Goal: Task Accomplishment & Management: Manage account settings

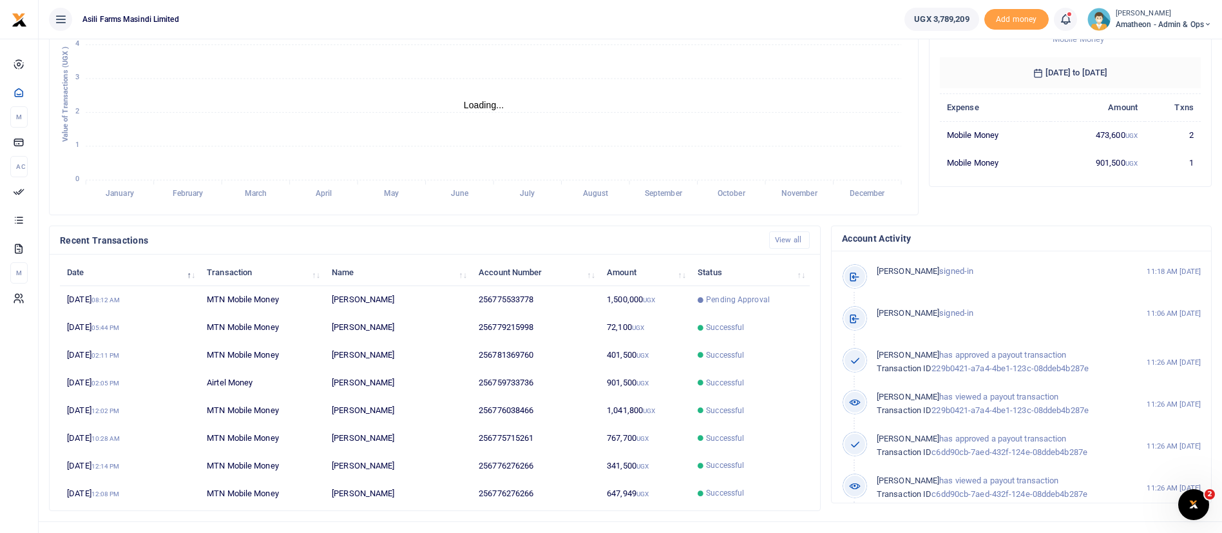
scroll to position [237, 0]
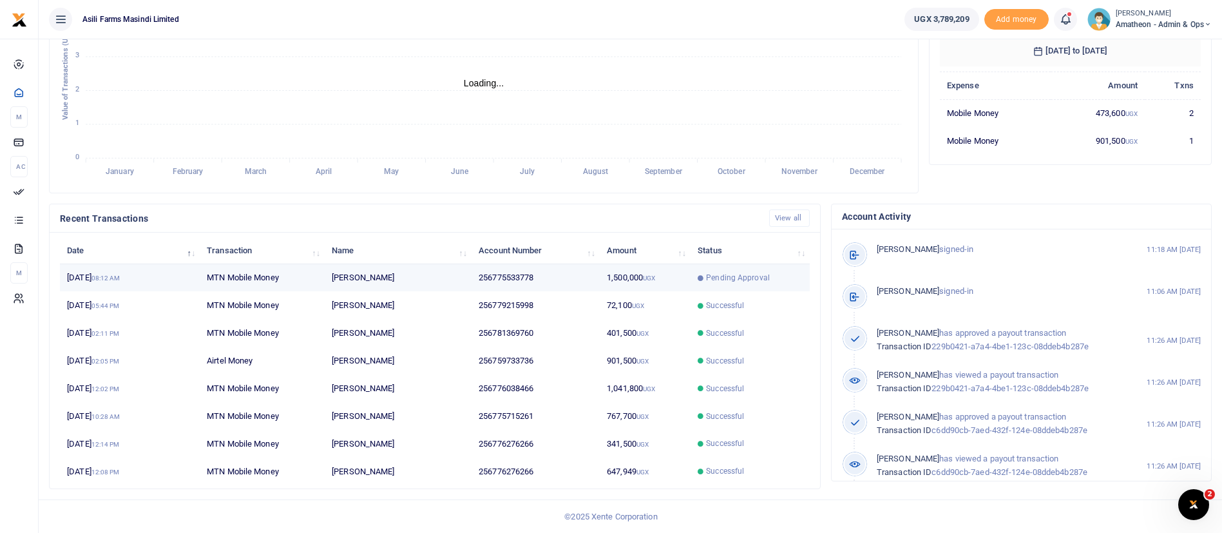
click at [702, 272] on span "Pending Approval" at bounding box center [750, 278] width 105 height 12
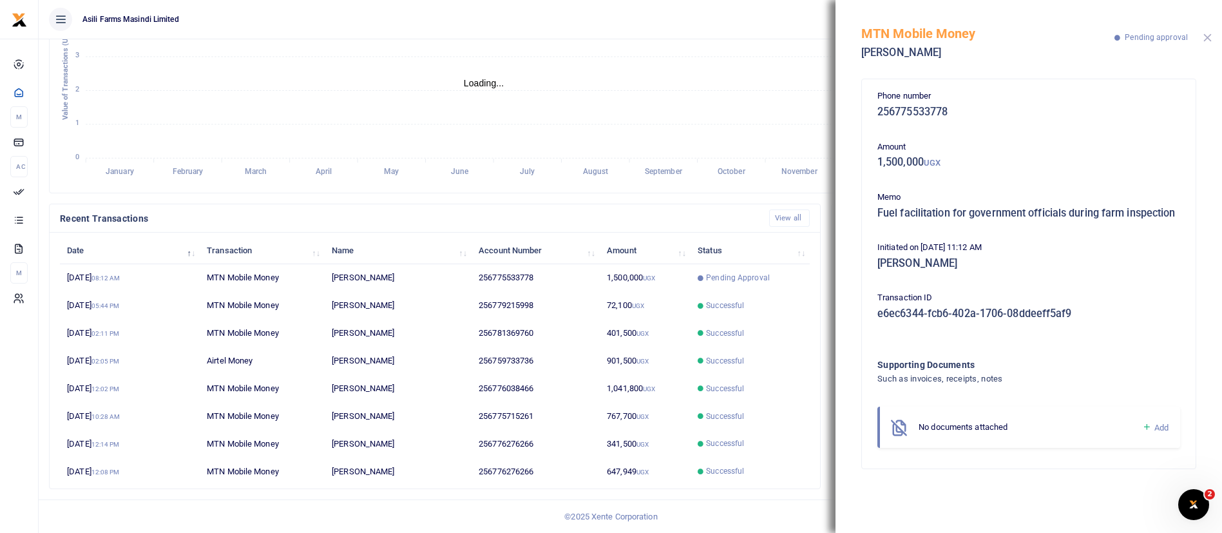
click at [1210, 39] on button "Close" at bounding box center [1207, 37] width 8 height 8
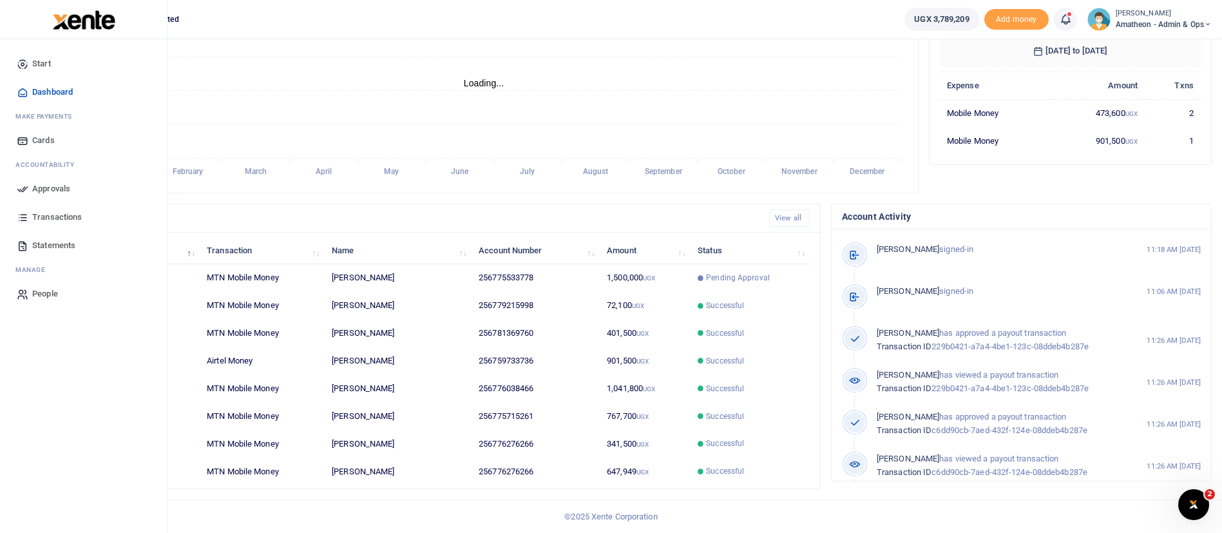
click at [49, 189] on span "Approvals" at bounding box center [51, 188] width 38 height 13
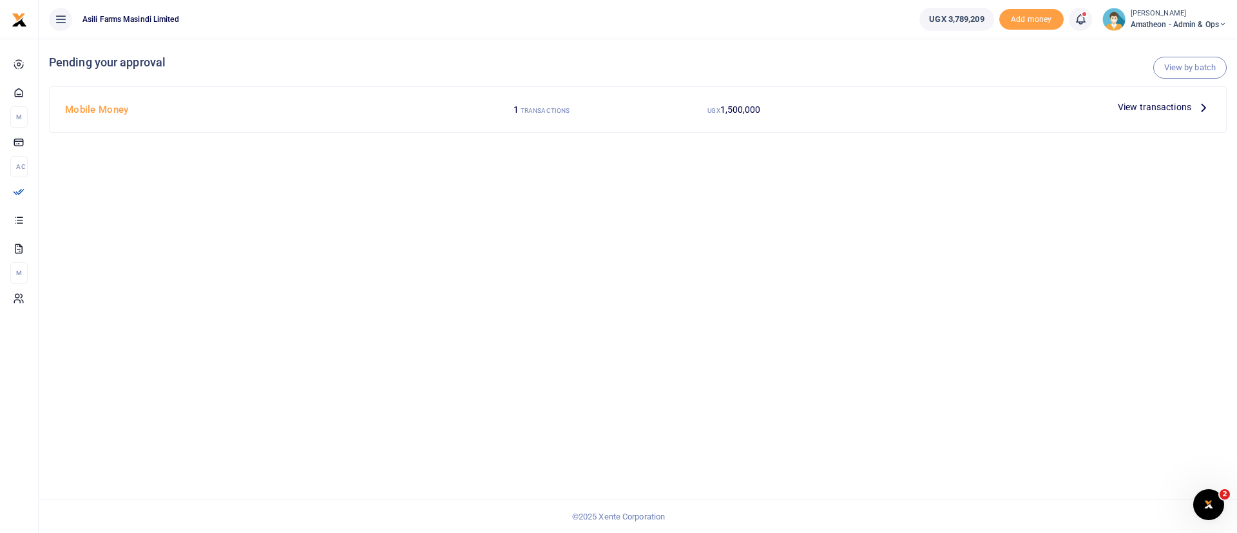
click at [1147, 104] on span "View transactions" at bounding box center [1154, 107] width 73 height 14
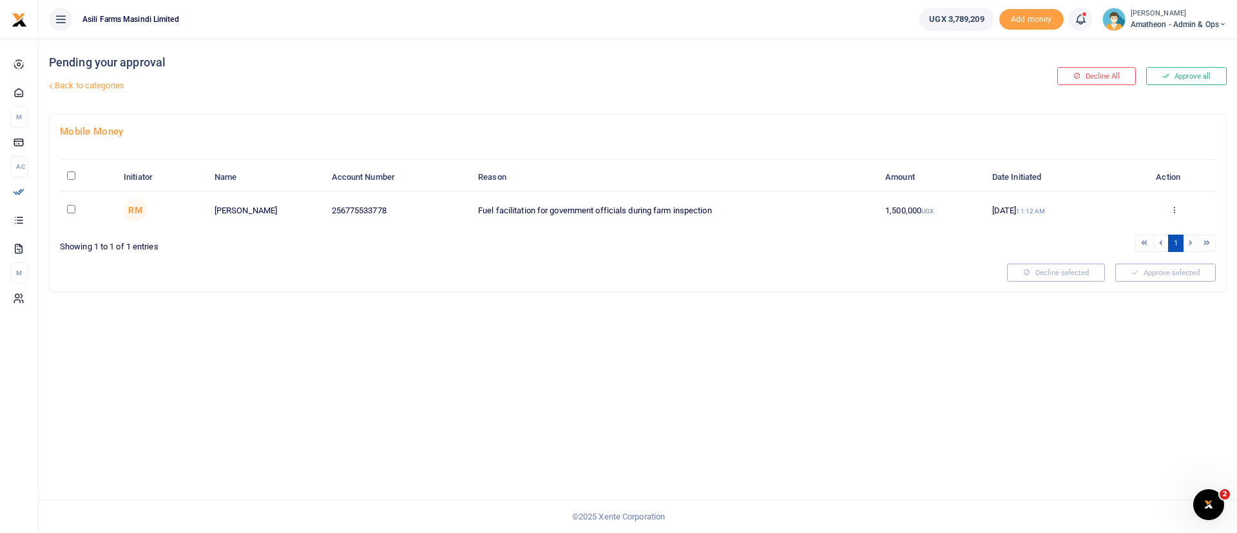
click at [71, 176] on input "\a \a : activate to sort column descending" at bounding box center [71, 175] width 8 height 8
checkbox input "true"
click at [1137, 267] on button "Approve selected (1)" at bounding box center [1160, 272] width 109 height 18
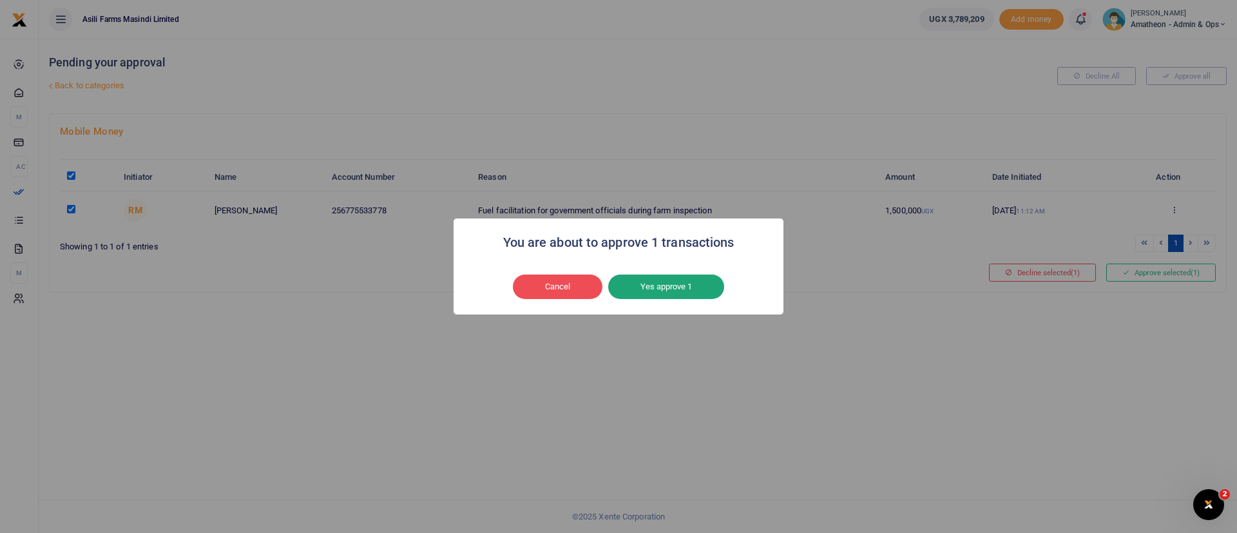
click at [660, 290] on button "Yes approve 1" at bounding box center [666, 286] width 116 height 24
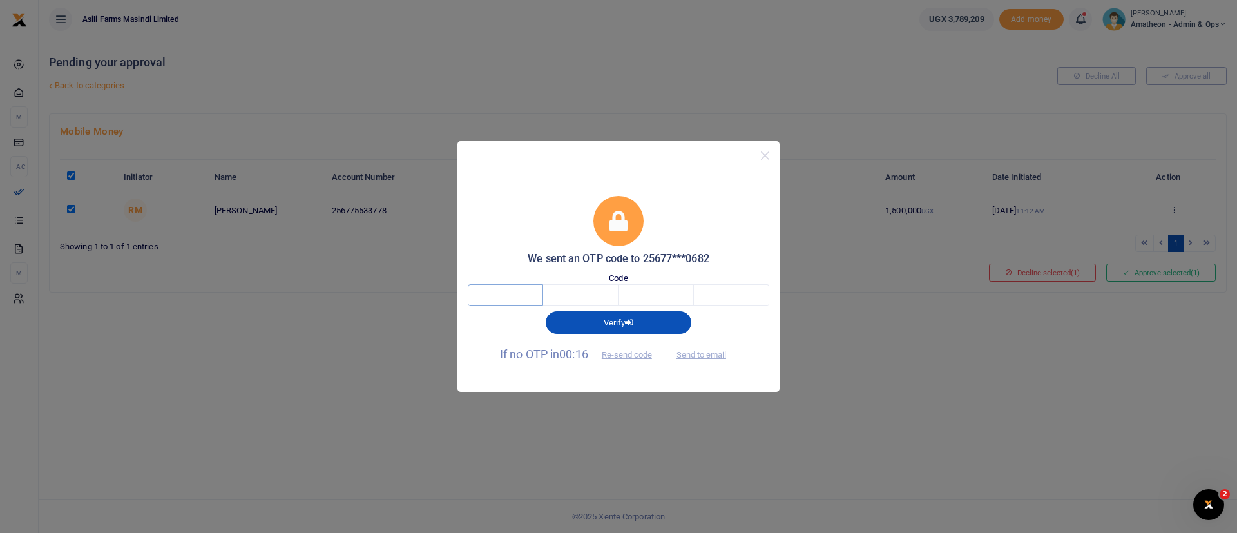
click at [505, 294] on input "text" at bounding box center [505, 295] width 75 height 22
type input "9"
type input "3"
type input "8"
type input "0"
